Goal: Task Accomplishment & Management: Manage account settings

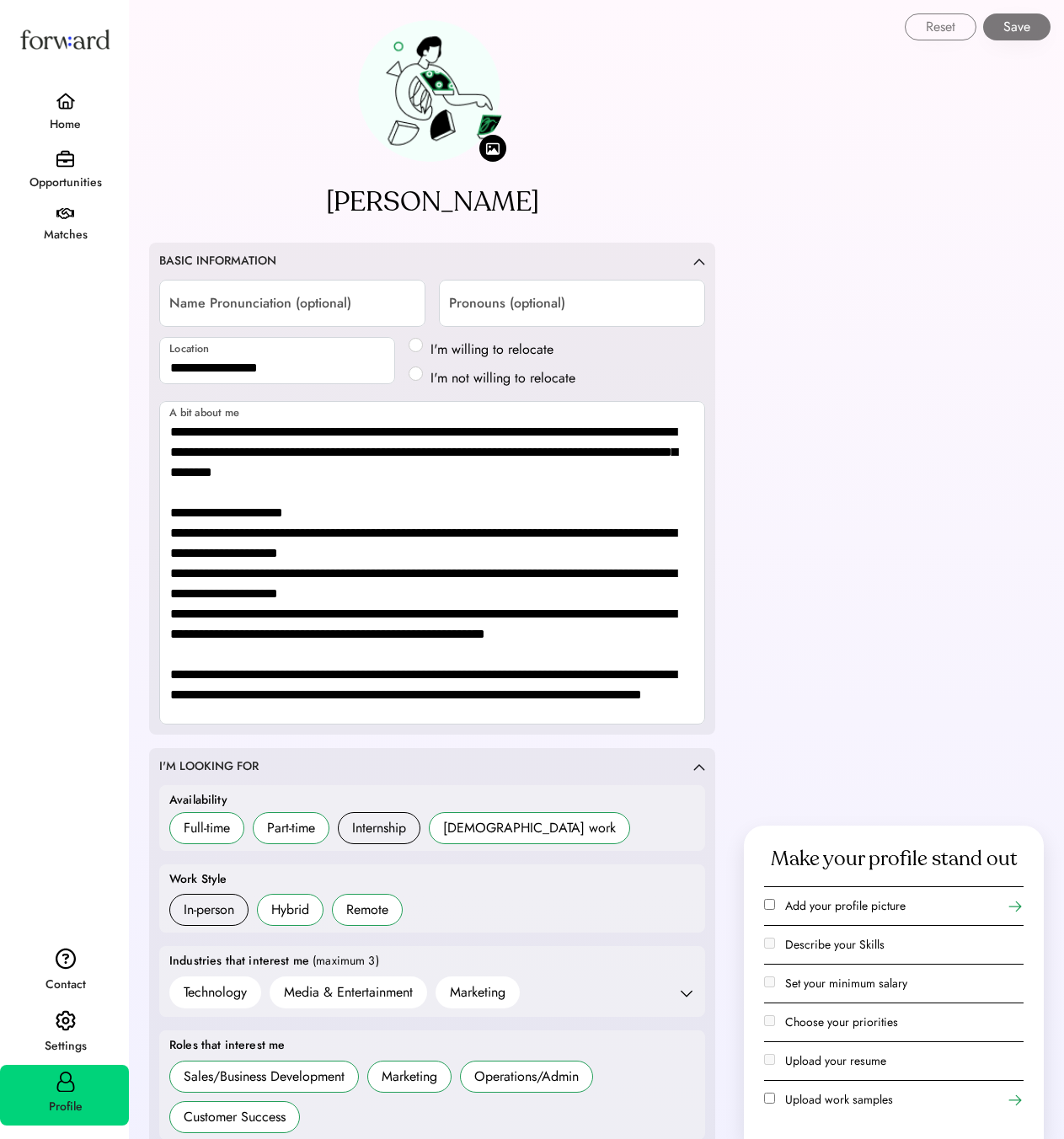
select select "*******"
click at [66, 107] on img at bounding box center [65, 101] width 20 height 17
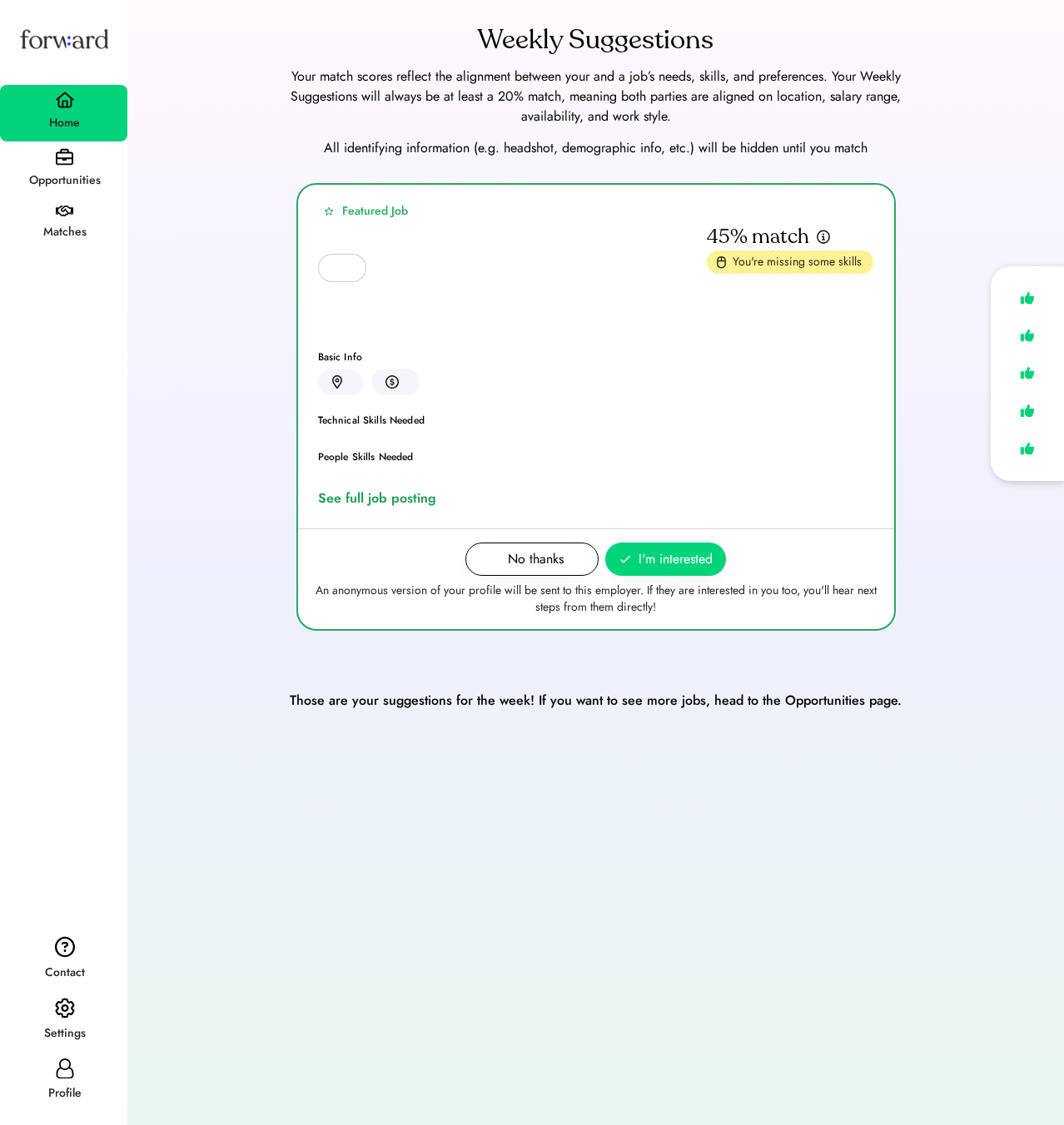
click at [46, 173] on div "Opportunities" at bounding box center [64, 180] width 126 height 20
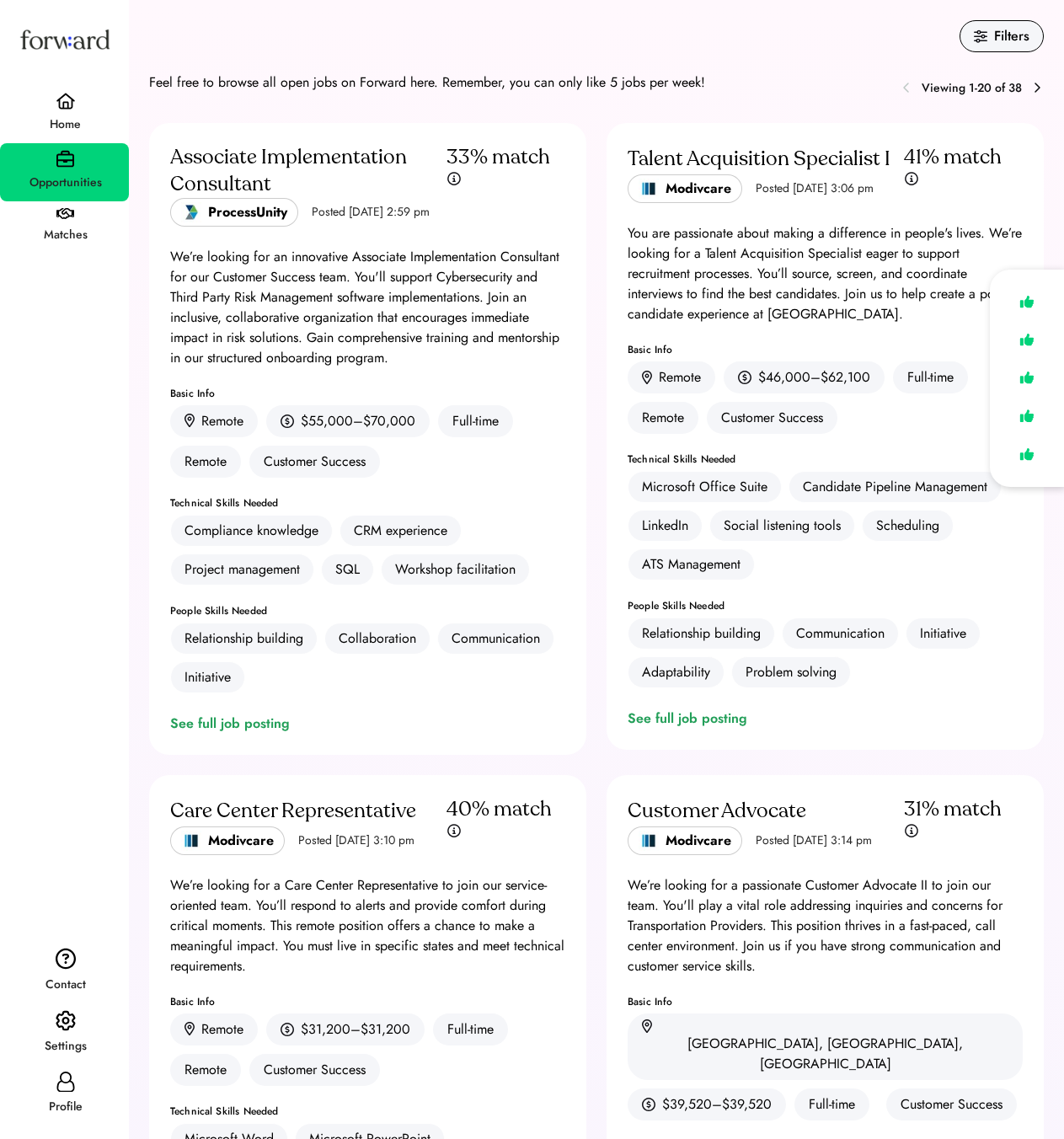
click at [68, 106] on img at bounding box center [65, 101] width 20 height 17
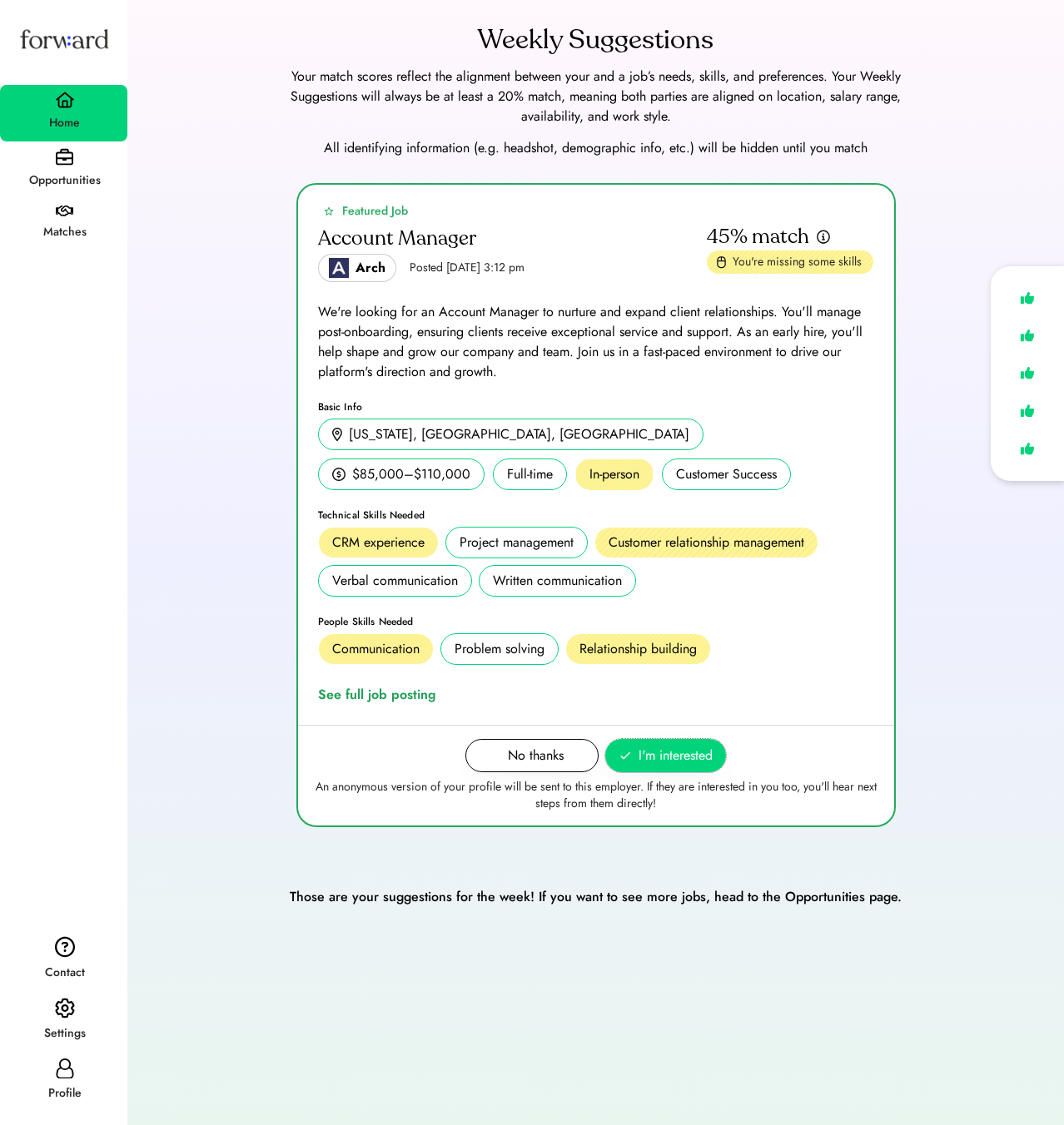
click at [640, 757] on span "I'm interested" at bounding box center [676, 755] width 74 height 20
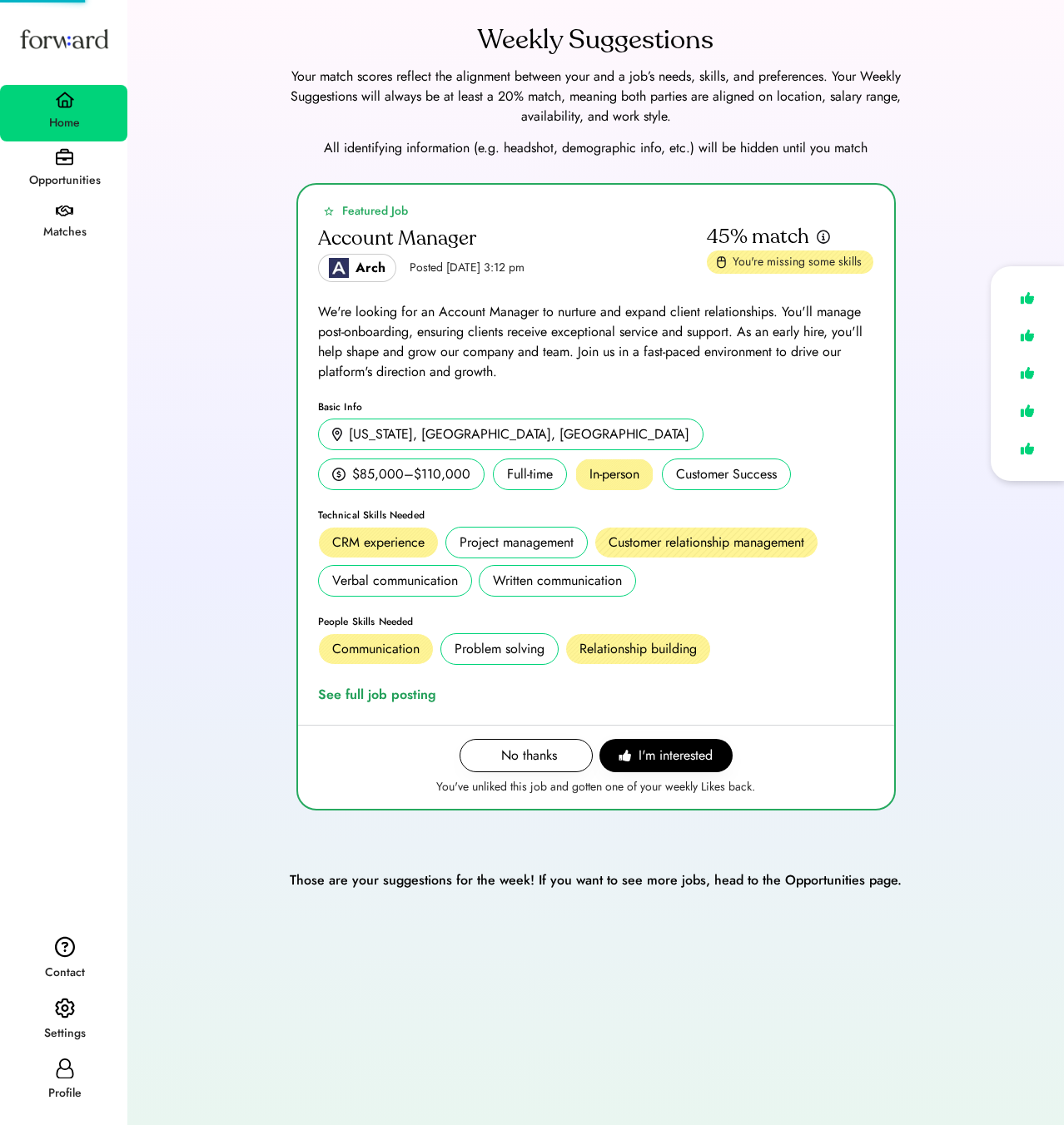
click at [83, 216] on div "Matches" at bounding box center [63, 224] width 128 height 51
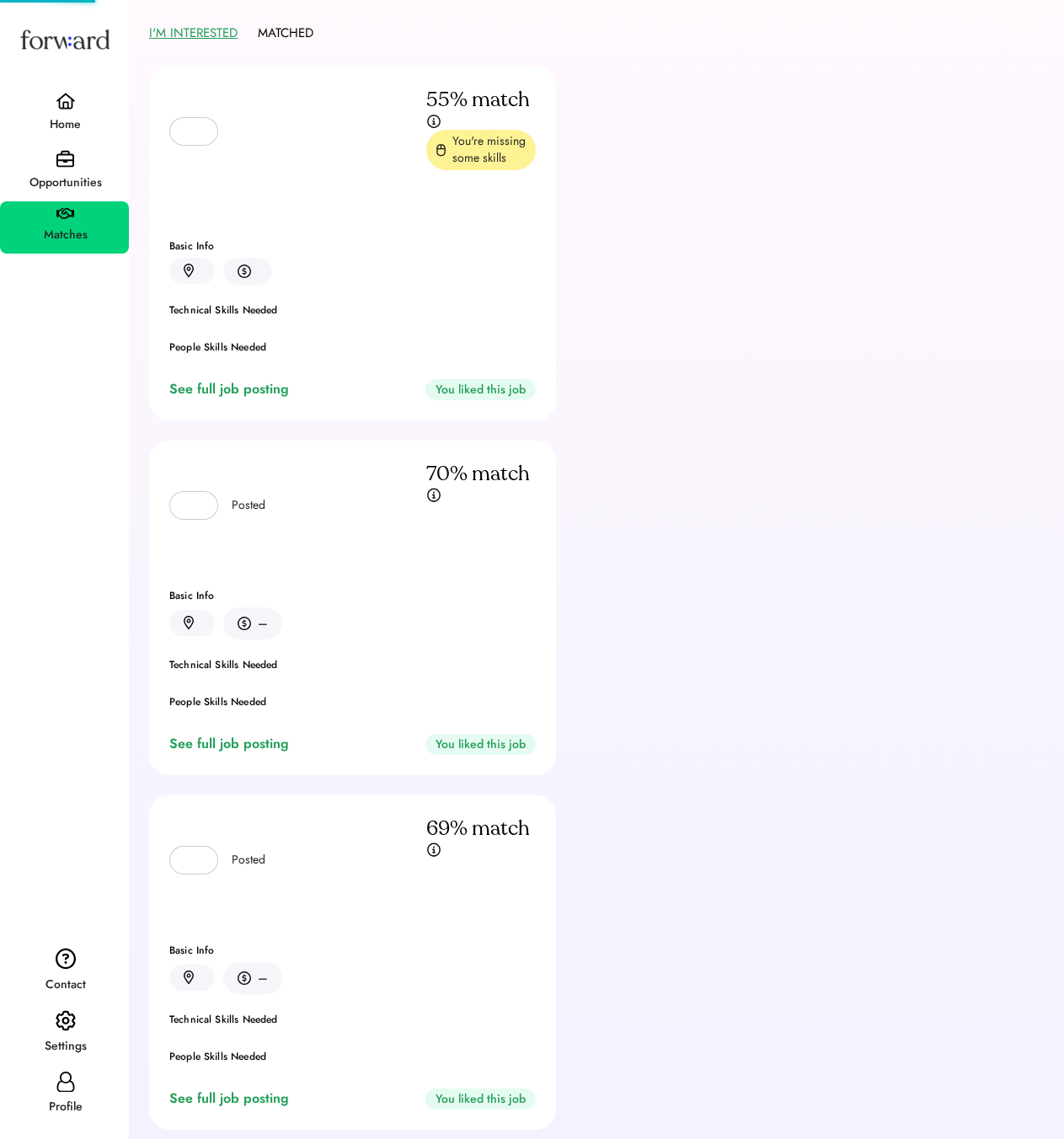
click at [77, 179] on div "Opportunities" at bounding box center [65, 182] width 127 height 20
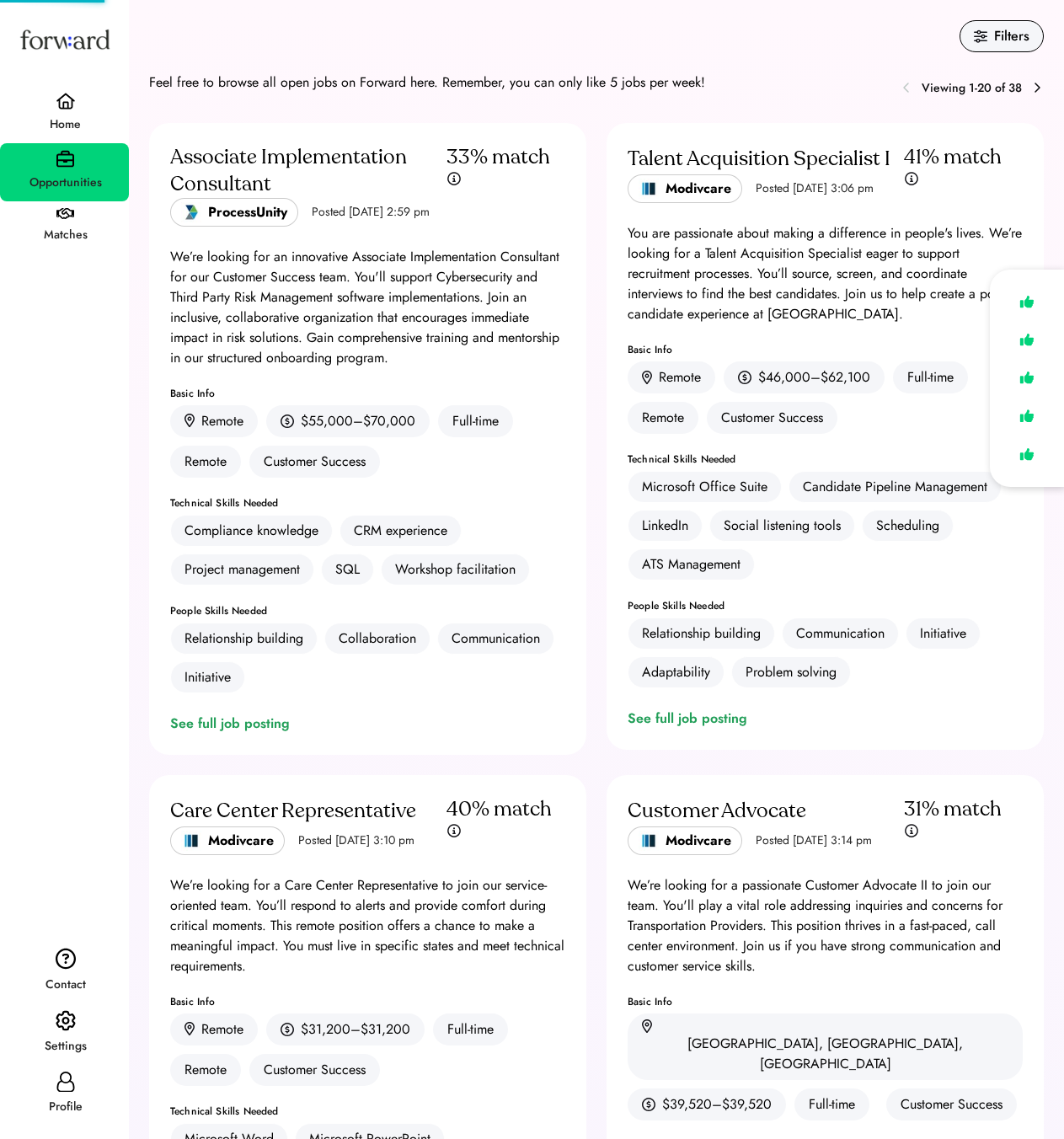
drag, startPoint x: 69, startPoint y: 212, endPoint x: 226, endPoint y: 78, distance: 206.4
click at [69, 213] on img at bounding box center [65, 214] width 18 height 12
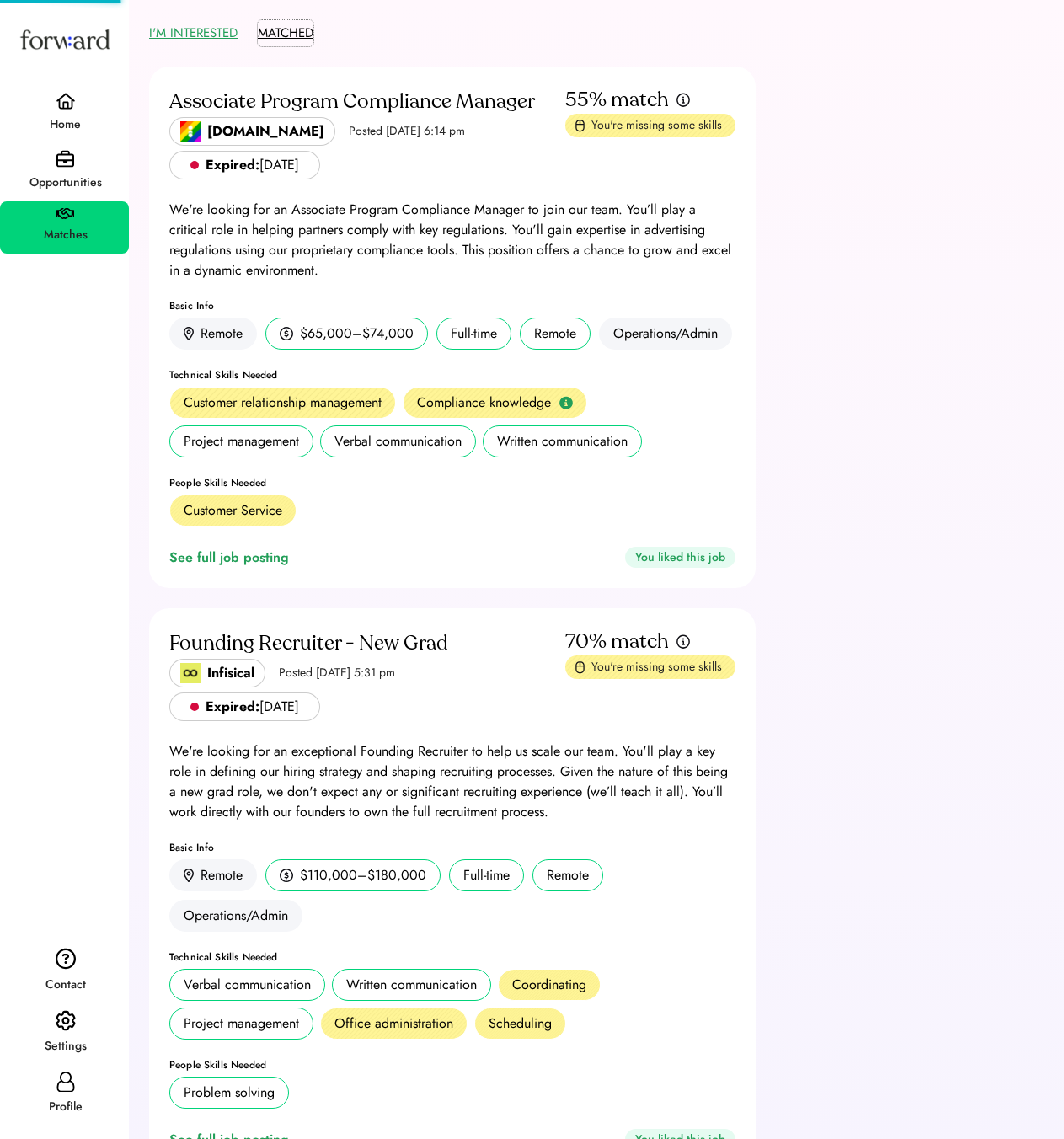
click at [270, 39] on button "MATCHED" at bounding box center [286, 33] width 56 height 26
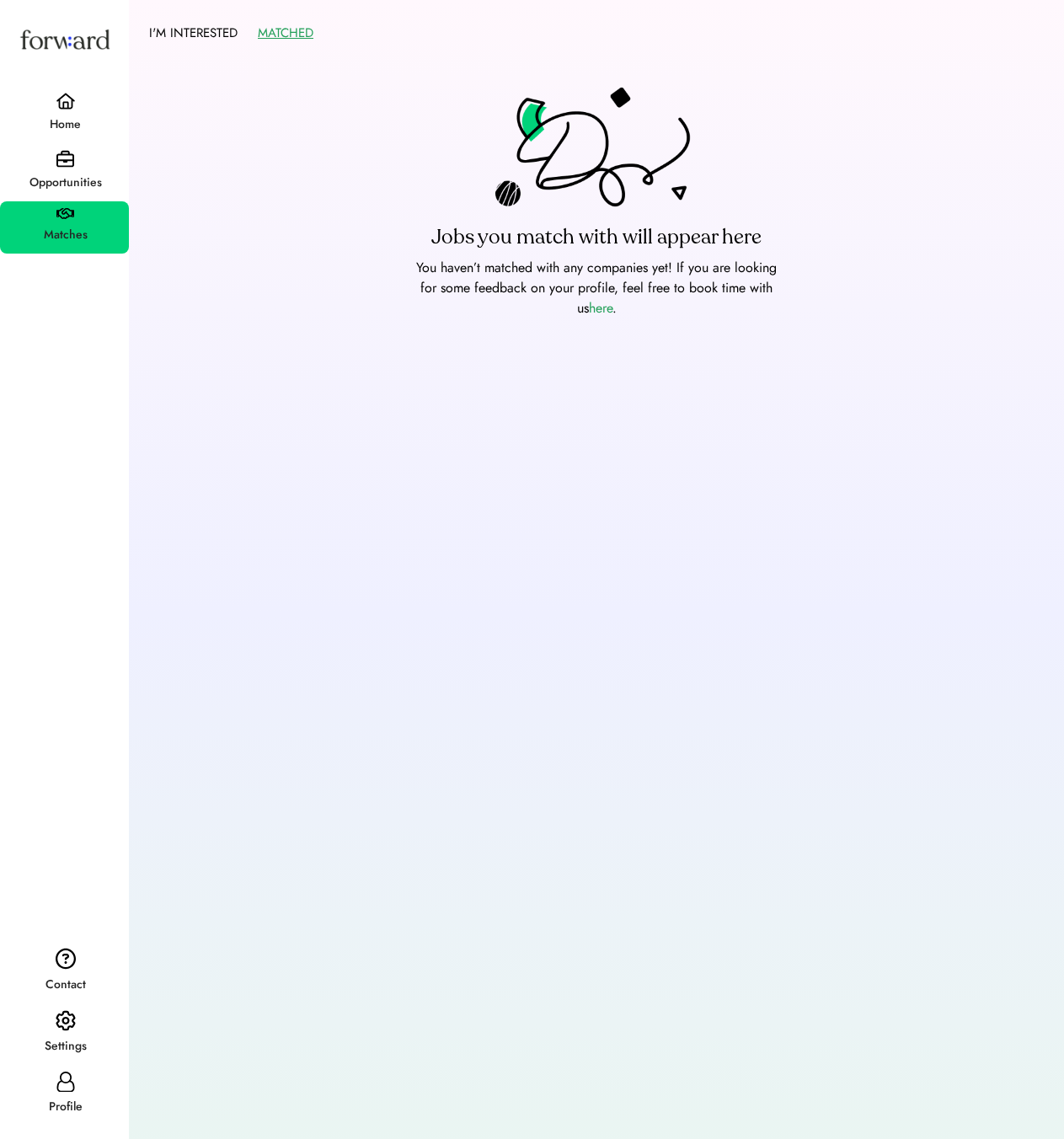
click at [59, 197] on div "Opportunities" at bounding box center [65, 183] width 127 height 30
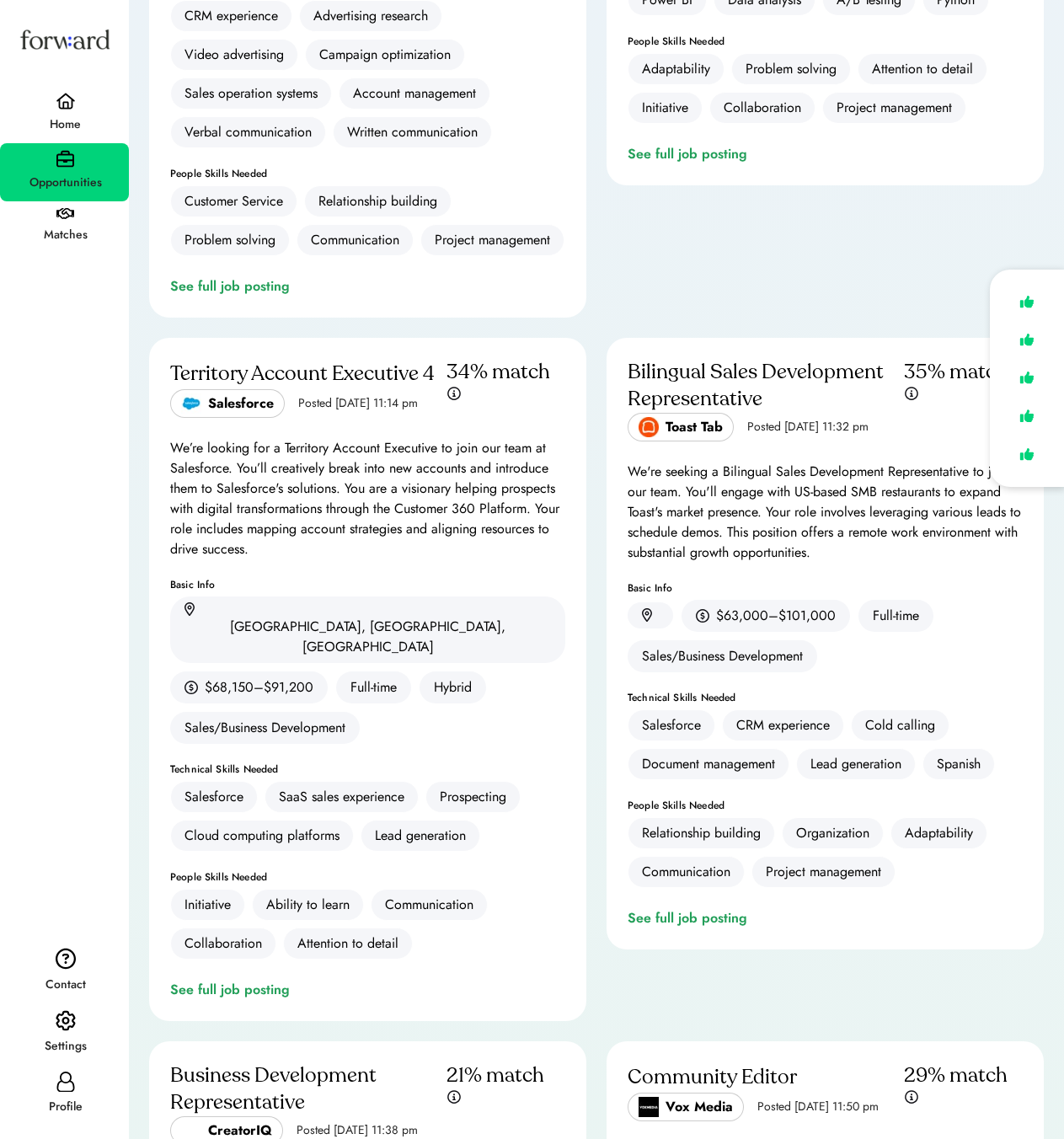
scroll to position [5475, 0]
